Goal: Navigation & Orientation: Find specific page/section

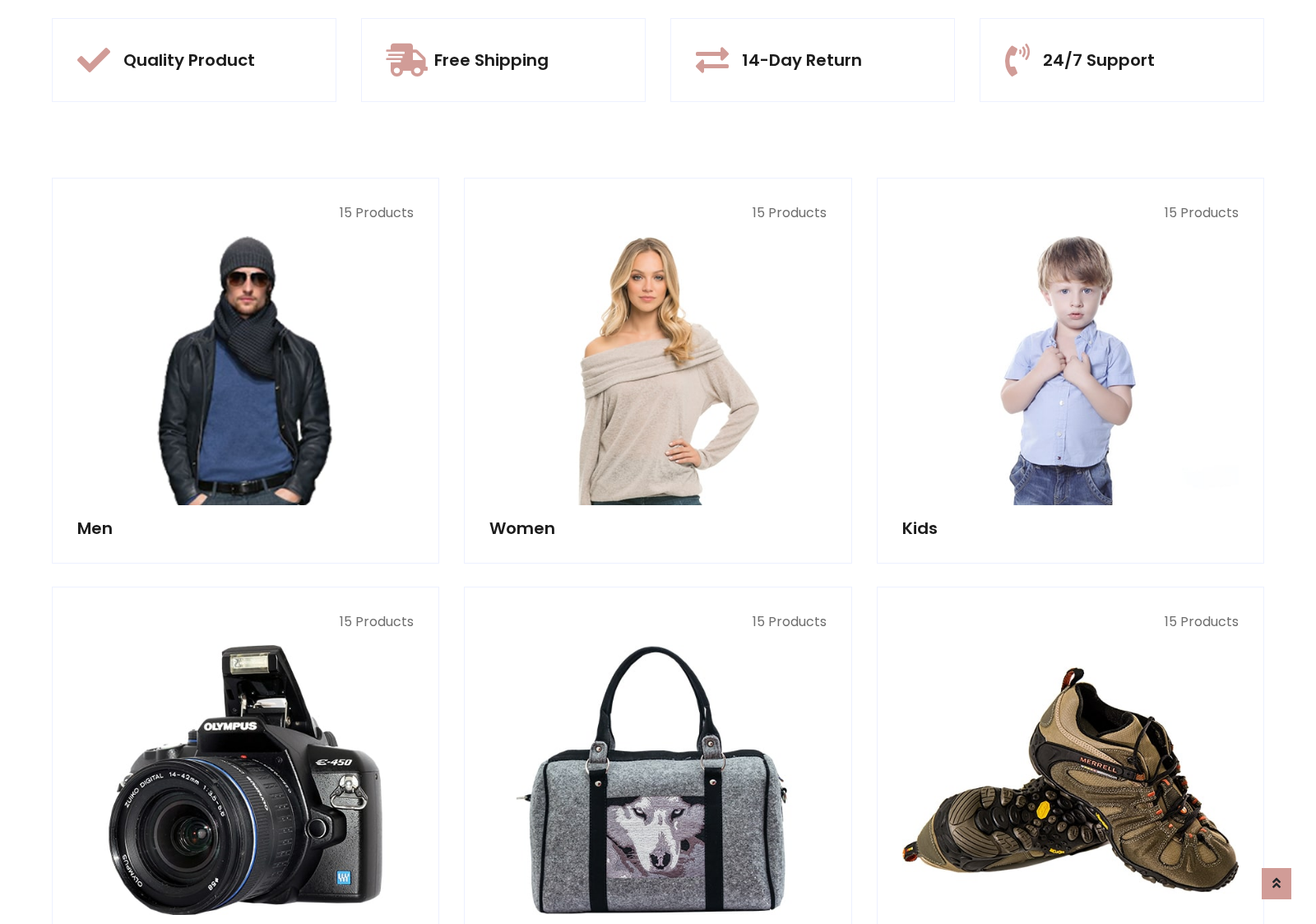
scroll to position [1548, 0]
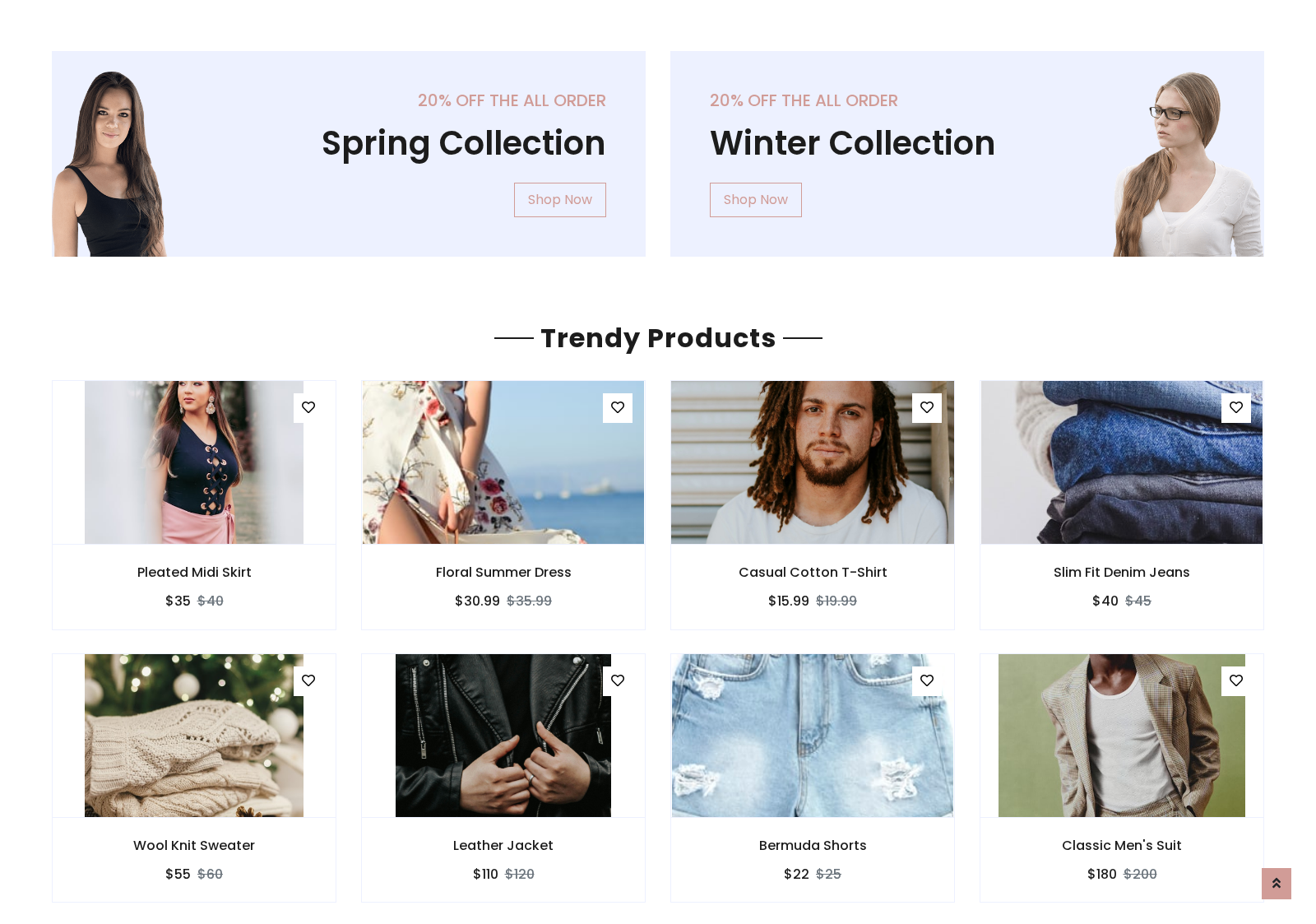
click at [813, 462] on img at bounding box center [813, 462] width 337 height 395
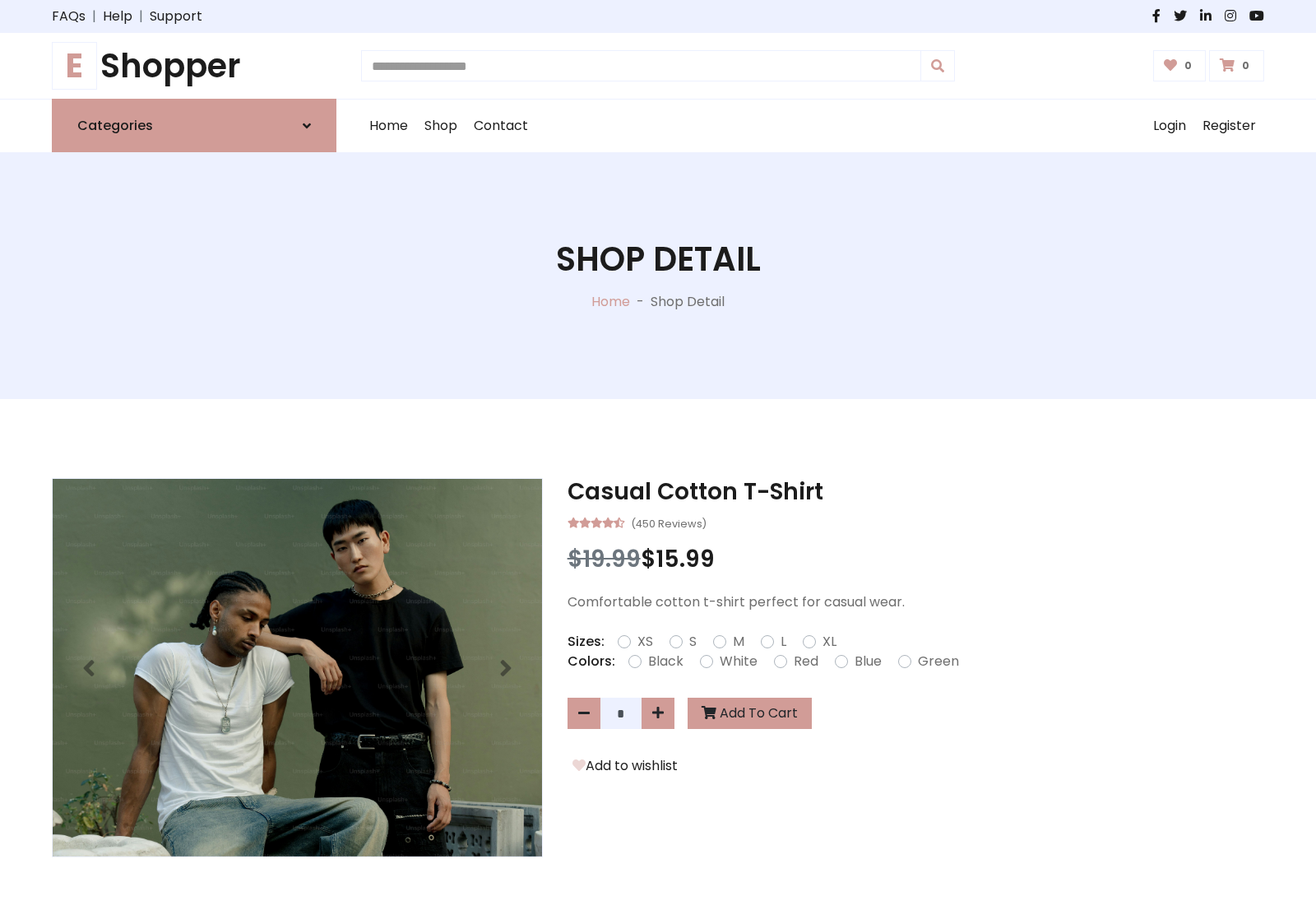
click at [194, 66] on h1 "E Shopper" at bounding box center [193, 66] width 284 height 40
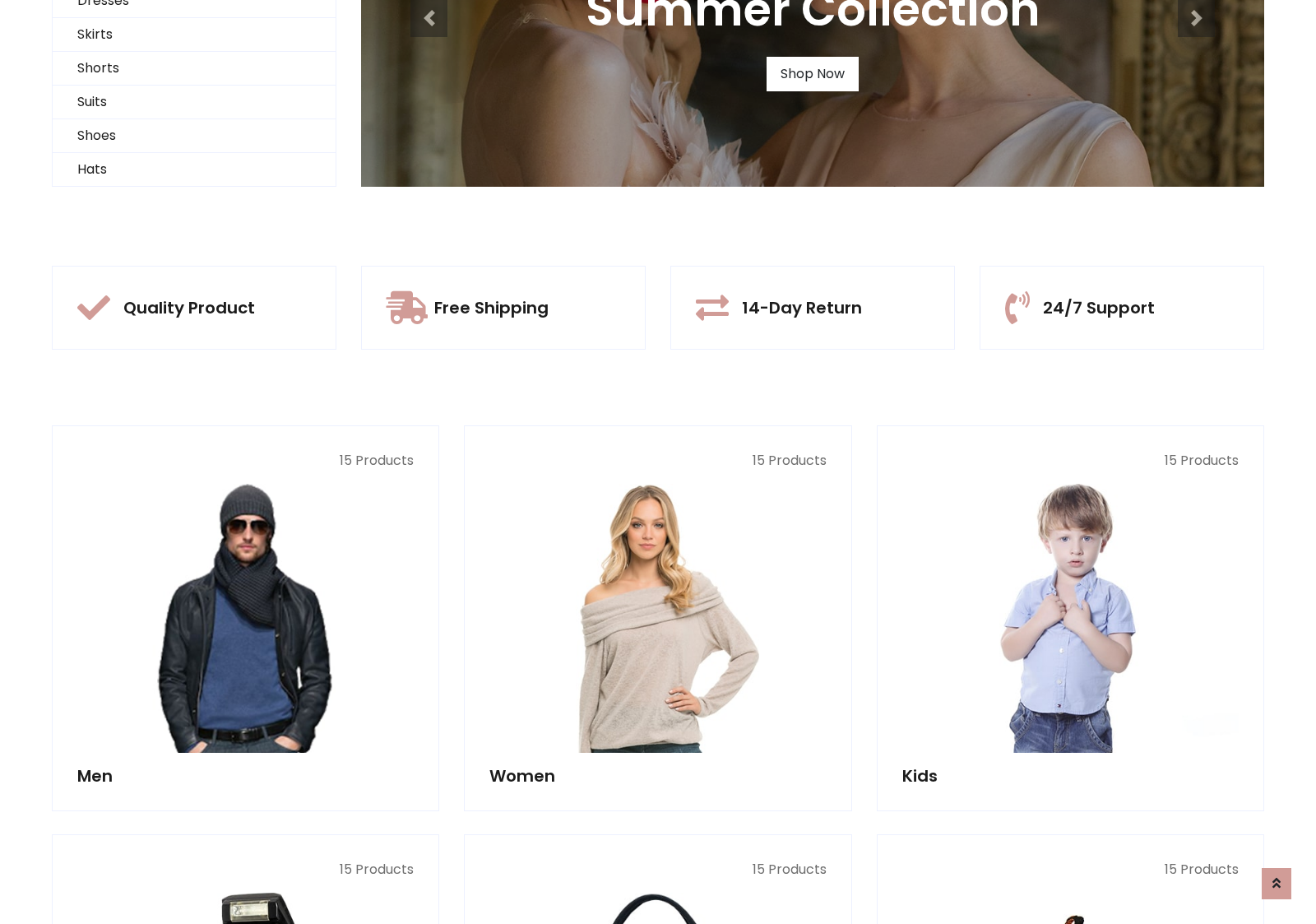
scroll to position [158, 0]
